Goal: Transaction & Acquisition: Purchase product/service

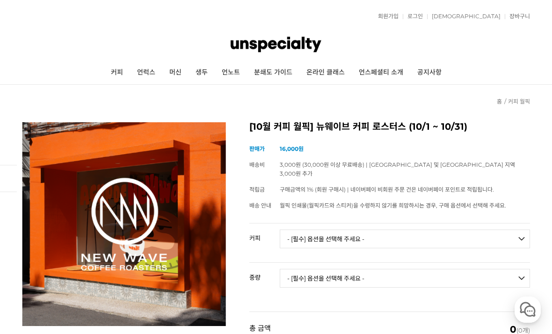
click at [297, 44] on img at bounding box center [276, 44] width 91 height 28
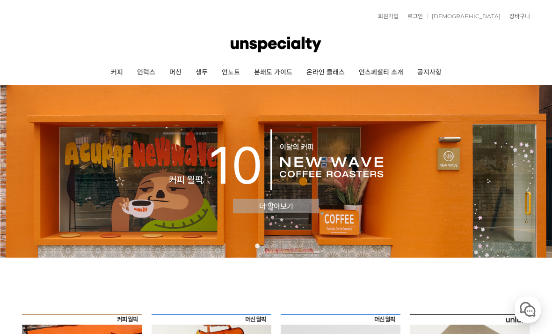
click at [119, 73] on link "커피" at bounding box center [117, 72] width 26 height 23
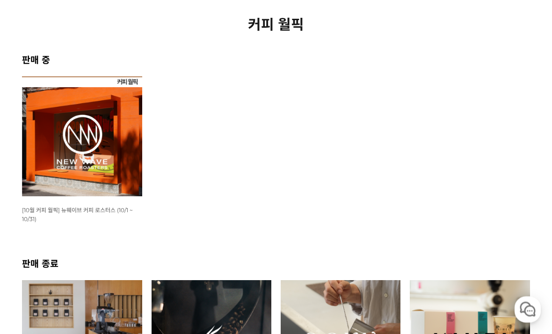
scroll to position [116, 0]
click at [113, 152] on img at bounding box center [82, 136] width 120 height 120
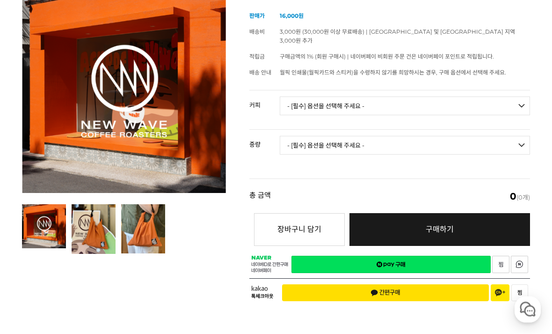
scroll to position [133, 0]
click at [408, 96] on select "- [필수] 옵션을 선택해 주세요 - ------------------- 언스페셜티 분쇄도 가이드 종이 받기 (주문 1건당 최대 1개 제공) …" at bounding box center [405, 105] width 250 height 19
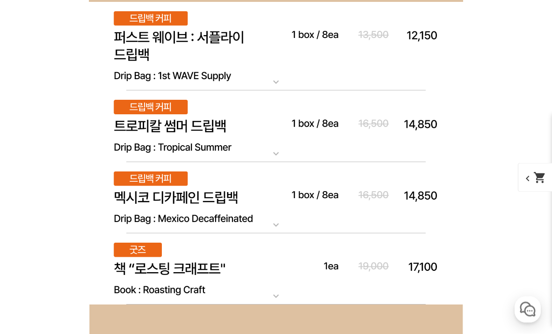
scroll to position [5488, 0]
